Goal: Information Seeking & Learning: Learn about a topic

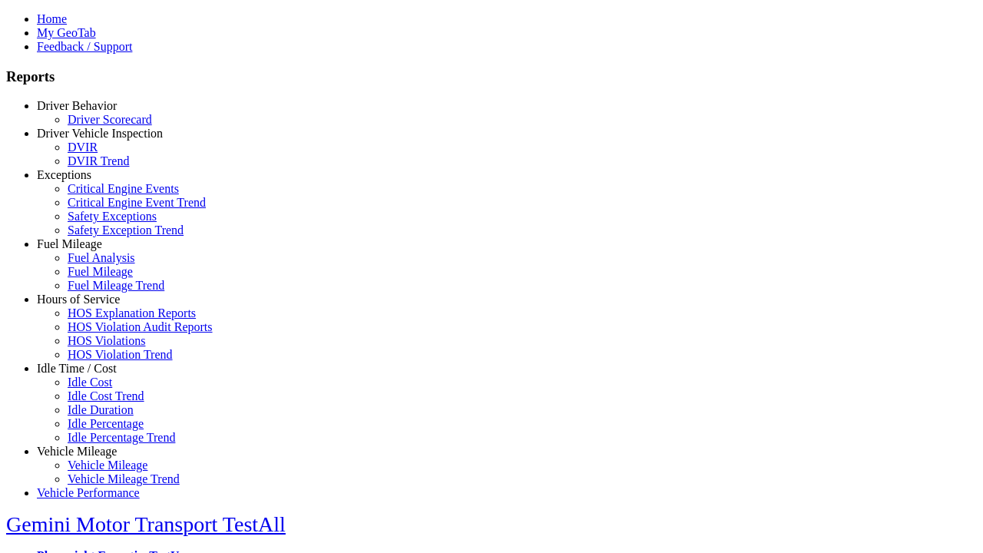
click at [88, 375] on link "Idle Time / Cost" at bounding box center [77, 368] width 80 height 13
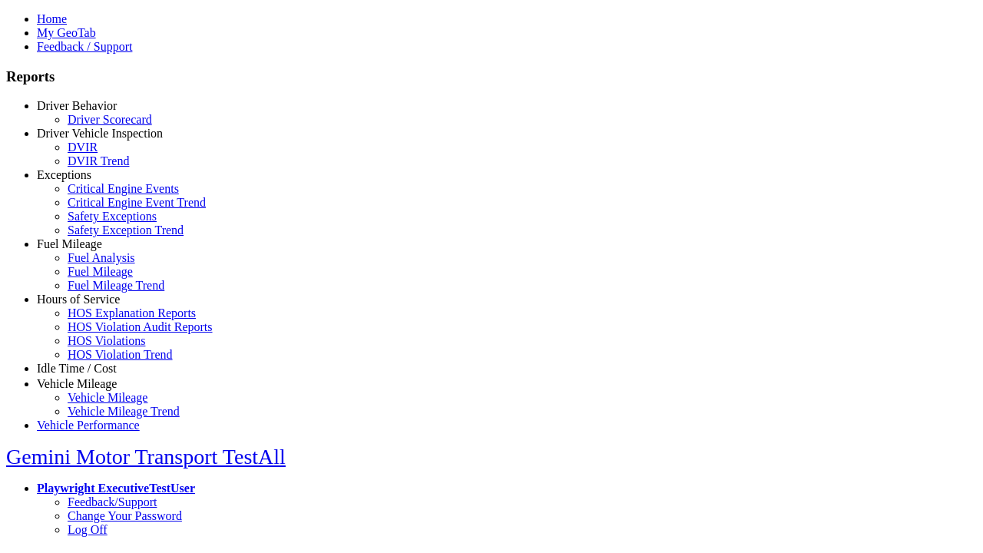
click at [100, 436] on link "Idle Percentage Trend" at bounding box center [122, 437] width 108 height 13
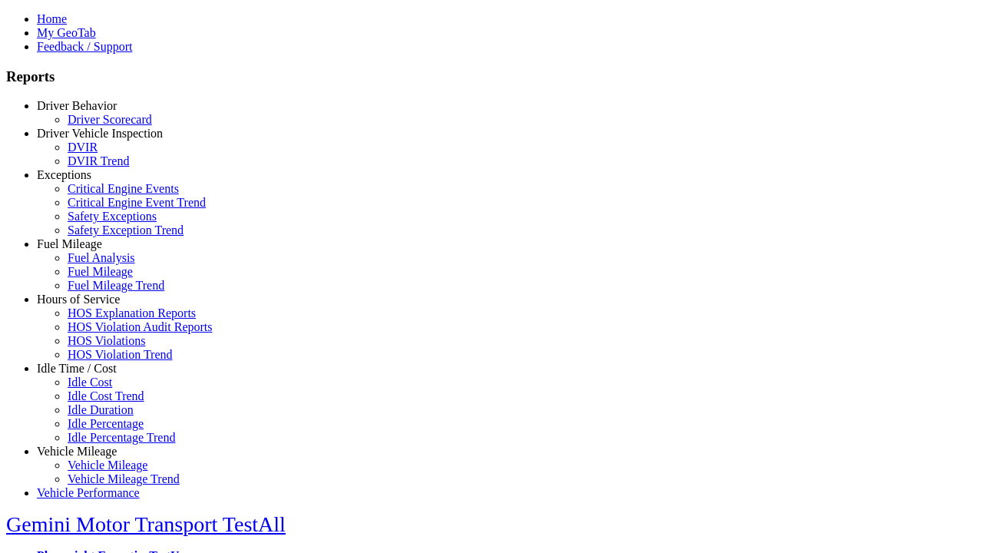
type input "*********"
